Goal: Information Seeking & Learning: Understand process/instructions

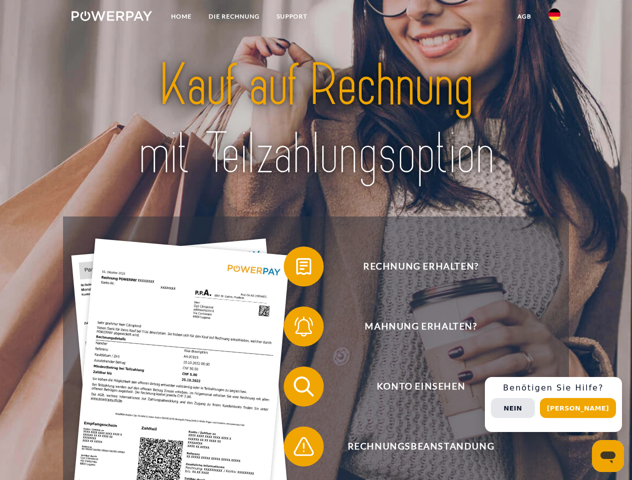
click at [112, 18] on img at bounding box center [112, 16] width 81 height 10
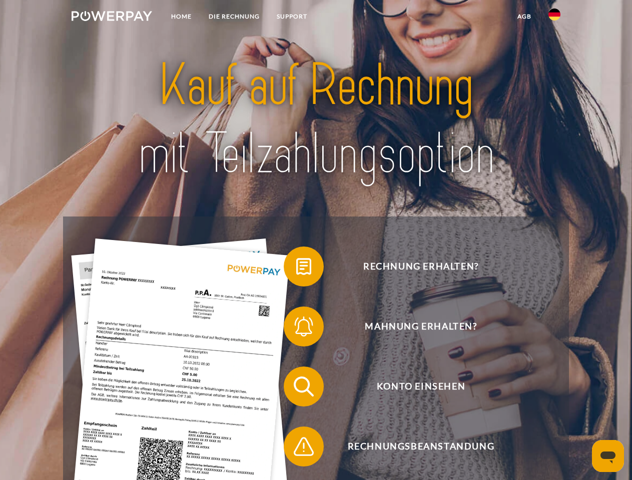
click at [554, 18] on img at bounding box center [554, 15] width 12 height 12
click at [524, 17] on link "agb" at bounding box center [524, 17] width 31 height 18
click at [296, 269] on span at bounding box center [289, 267] width 50 height 50
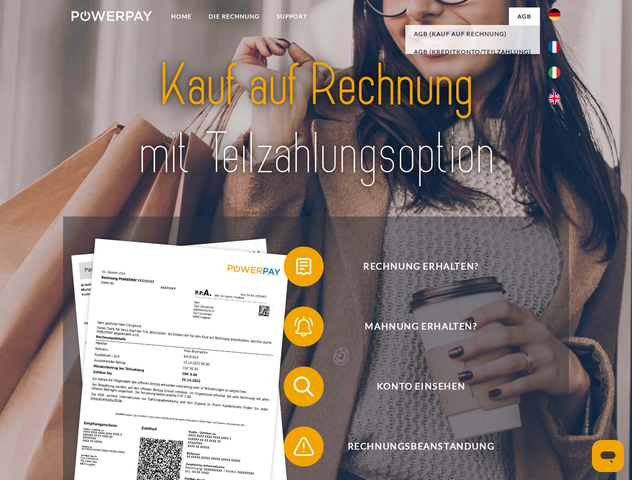
click at [296, 329] on span at bounding box center [289, 327] width 50 height 50
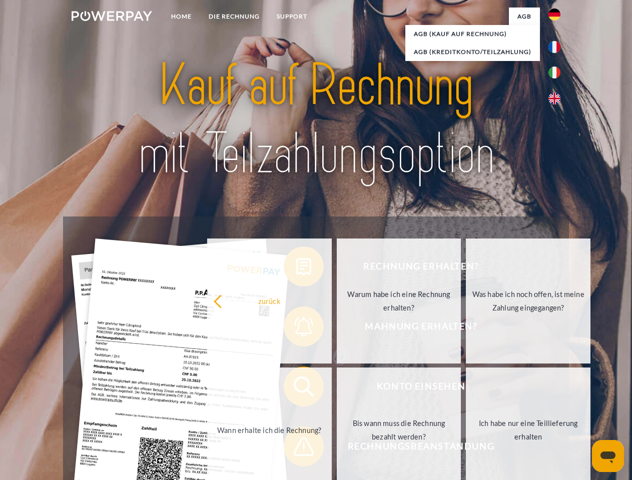
click at [337, 389] on link "Bis wann muss die Rechnung bezahlt werden?" at bounding box center [399, 430] width 125 height 125
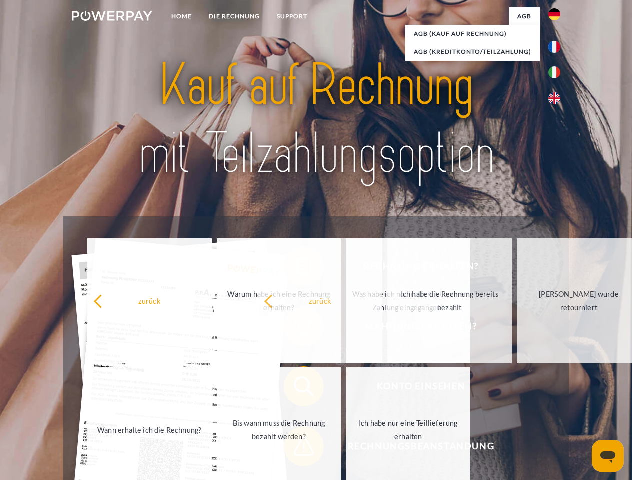
click at [296, 449] on span at bounding box center [289, 447] width 50 height 50
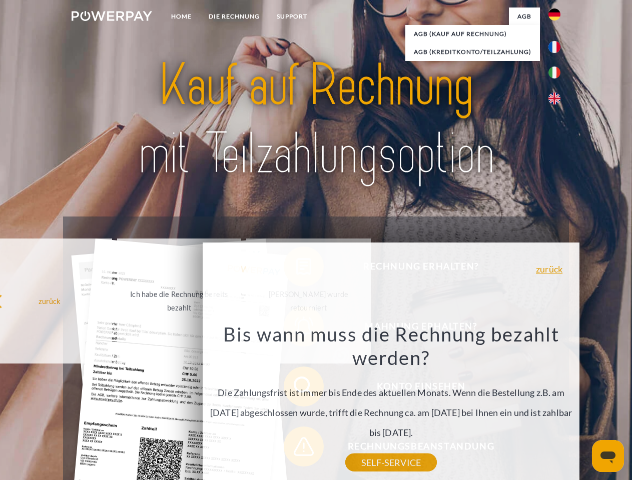
click at [557, 405] on div "Rechnung erhalten? Mahnung erhalten? Konto einsehen" at bounding box center [315, 417] width 505 height 400
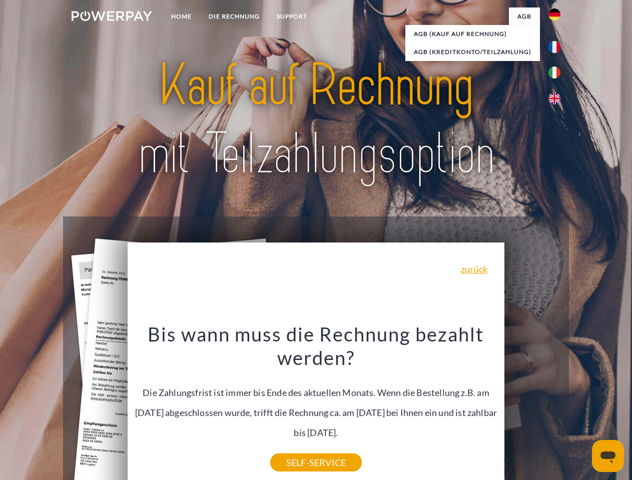
click at [532, 407] on span "Konto einsehen" at bounding box center [420, 387] width 245 height 40
click at [581, 408] on header "Home DIE RECHNUNG SUPPORT" at bounding box center [316, 345] width 632 height 691
